Goal: Task Accomplishment & Management: Manage account settings

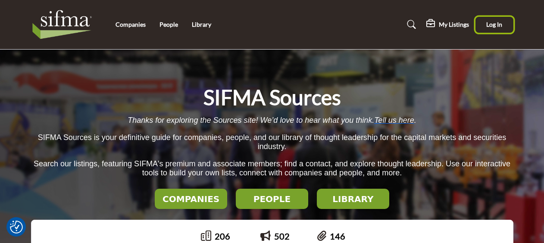
click at [490, 30] on button "Log In" at bounding box center [495, 25] width 38 height 16
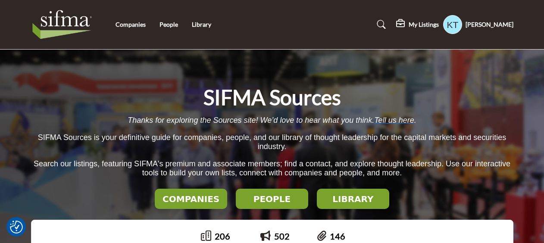
click at [437, 24] on h5 "My Listings" at bounding box center [424, 25] width 30 height 8
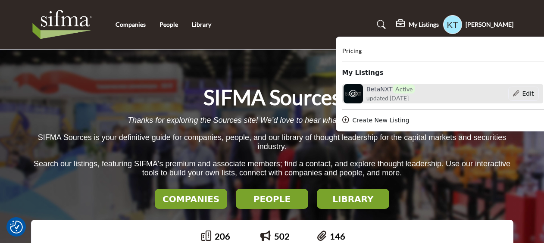
click at [383, 94] on span "updated 1 month ago" at bounding box center [388, 98] width 42 height 9
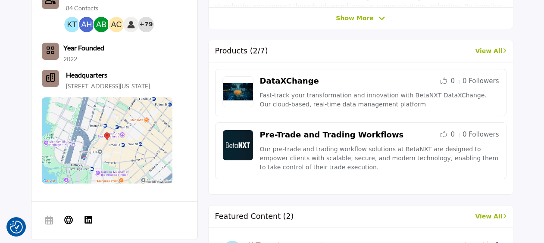
scroll to position [173, 0]
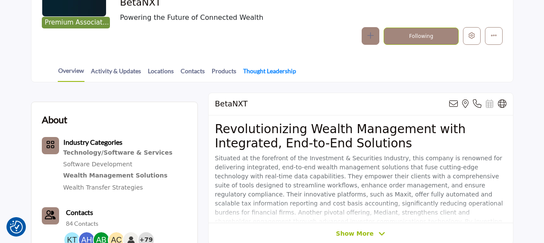
click at [262, 71] on link "Thought Leadership" at bounding box center [270, 73] width 54 height 15
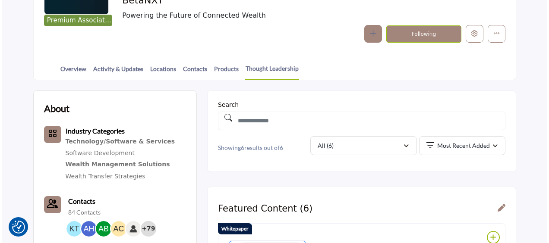
scroll to position [173, 0]
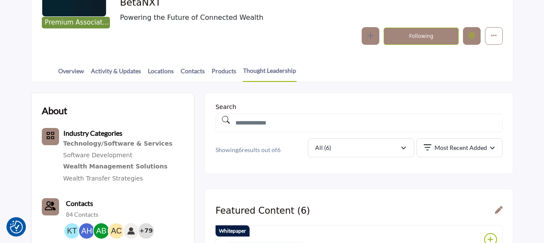
click at [472, 39] on icon "Edit company" at bounding box center [472, 35] width 6 height 6
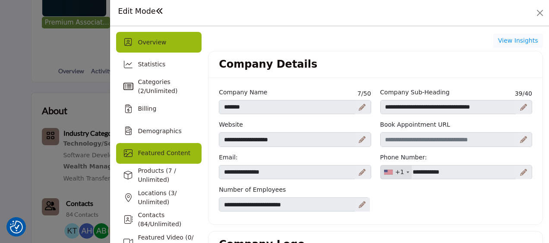
click at [156, 155] on span "Featured Content" at bounding box center [164, 153] width 53 height 7
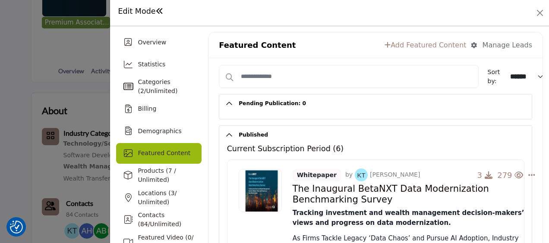
click at [437, 46] on link "Add Featured Content" at bounding box center [425, 45] width 82 height 10
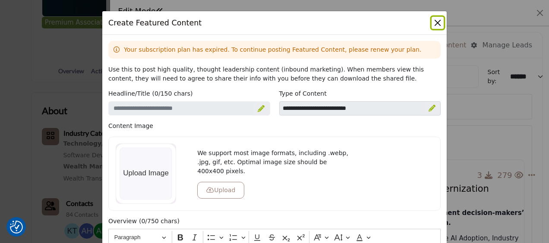
drag, startPoint x: 432, startPoint y: 22, endPoint x: 418, endPoint y: 36, distance: 20.7
click at [432, 22] on button "Close" at bounding box center [437, 23] width 12 height 12
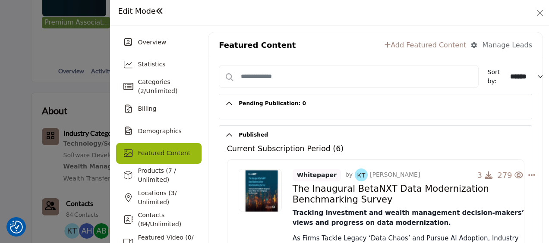
click at [501, 47] on div "Manage Leads" at bounding box center [507, 45] width 50 height 10
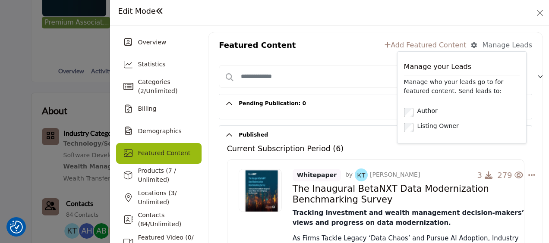
click at [336, 33] on div "Featured Content Add Featured Content Manage Leads Manage your Leads Manage who…" at bounding box center [375, 45] width 334 height 26
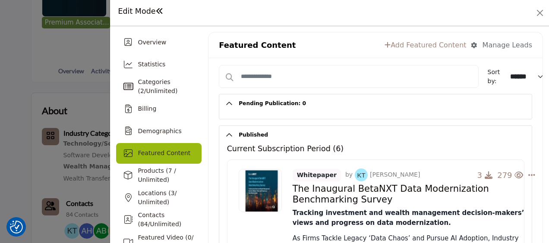
click at [418, 48] on link "Add Featured Content" at bounding box center [425, 45] width 82 height 10
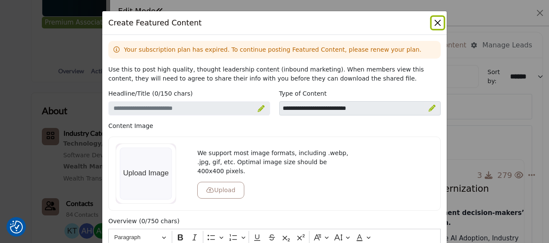
click at [437, 18] on button "Close" at bounding box center [437, 23] width 12 height 12
